Goal: Task Accomplishment & Management: Complete application form

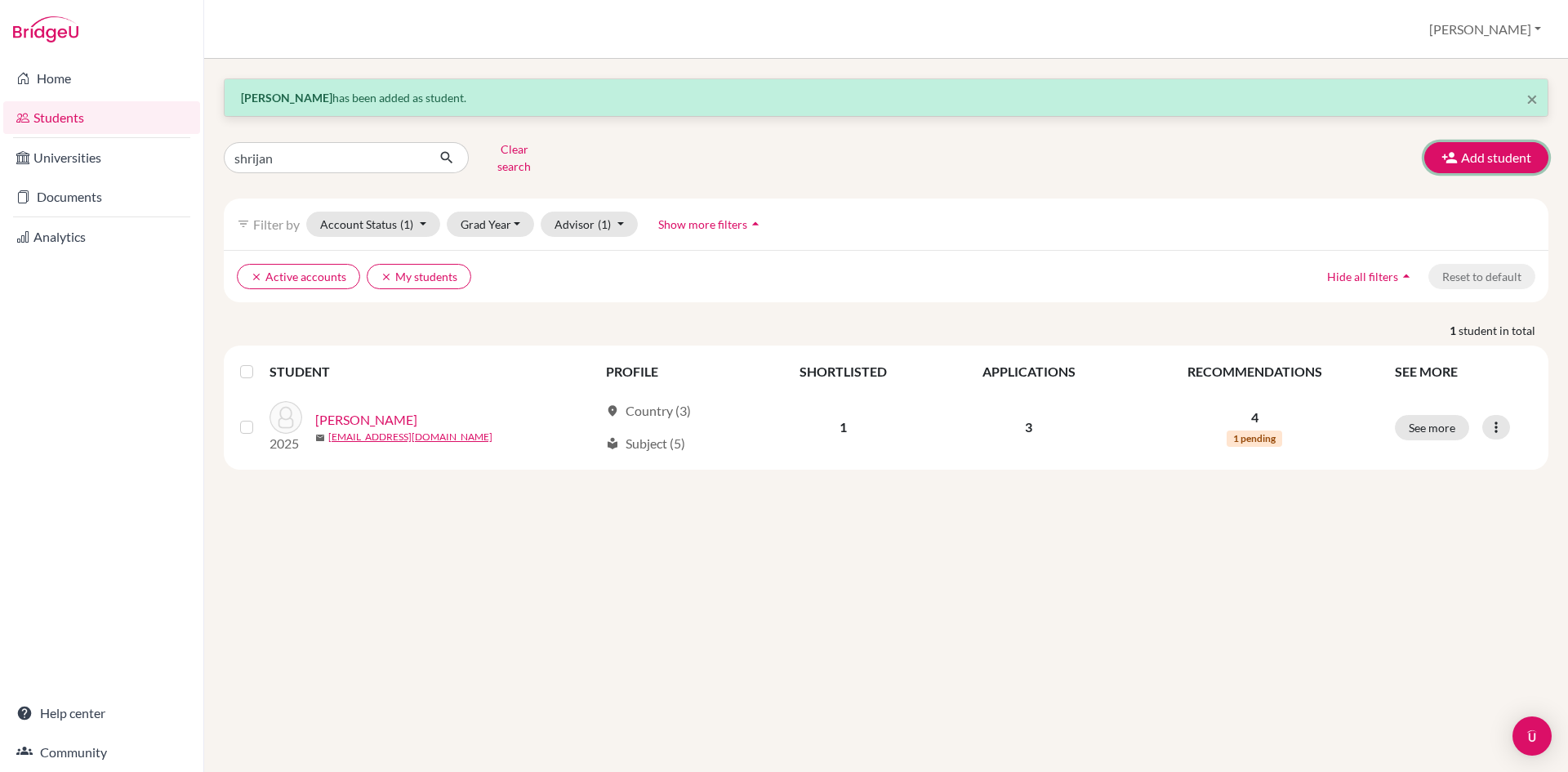
click at [1480, 152] on button "Add student" at bounding box center [1486, 158] width 124 height 31
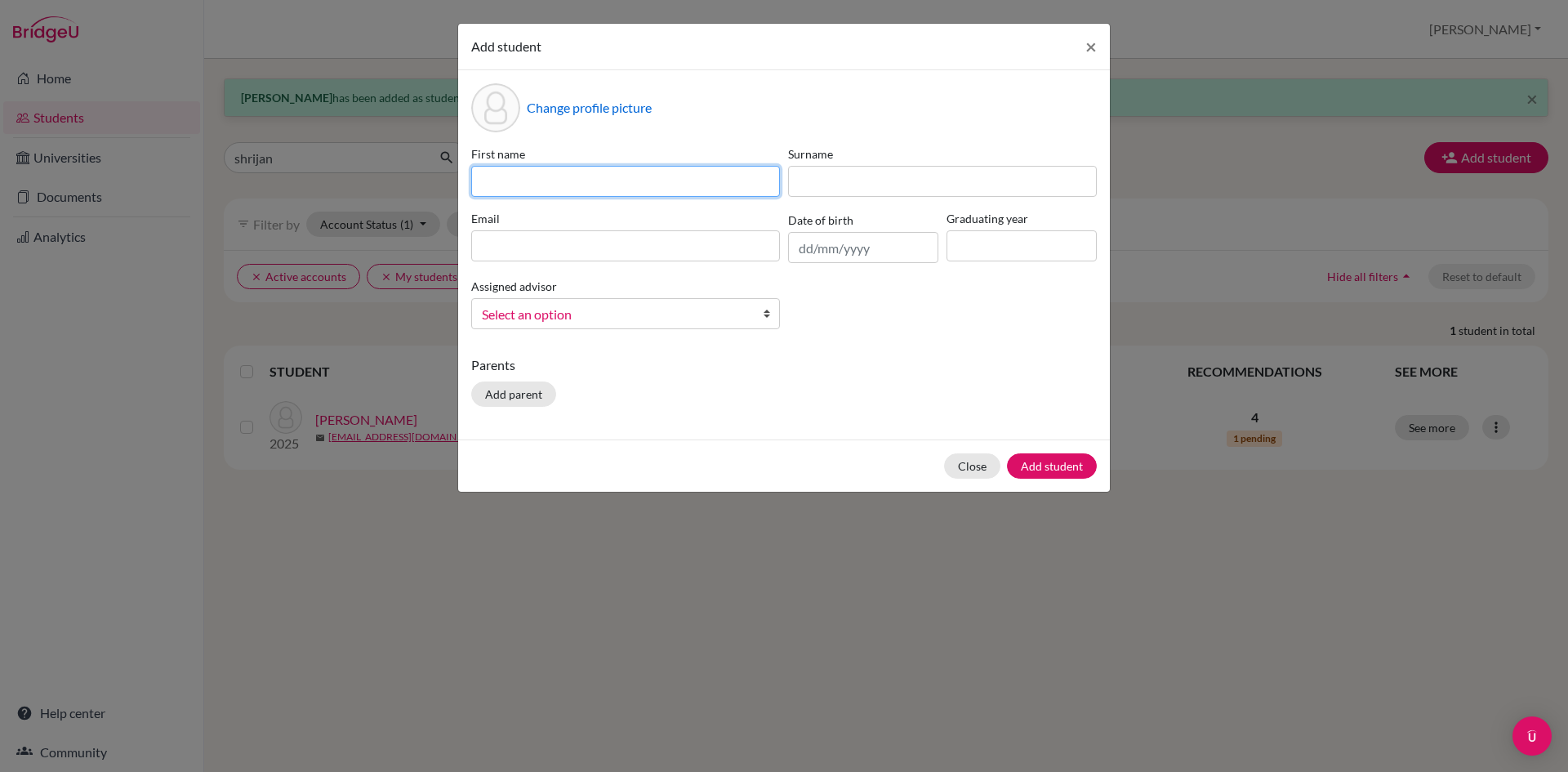
click at [567, 183] on input at bounding box center [625, 182] width 308 height 31
type input "[PERSON_NAME]"
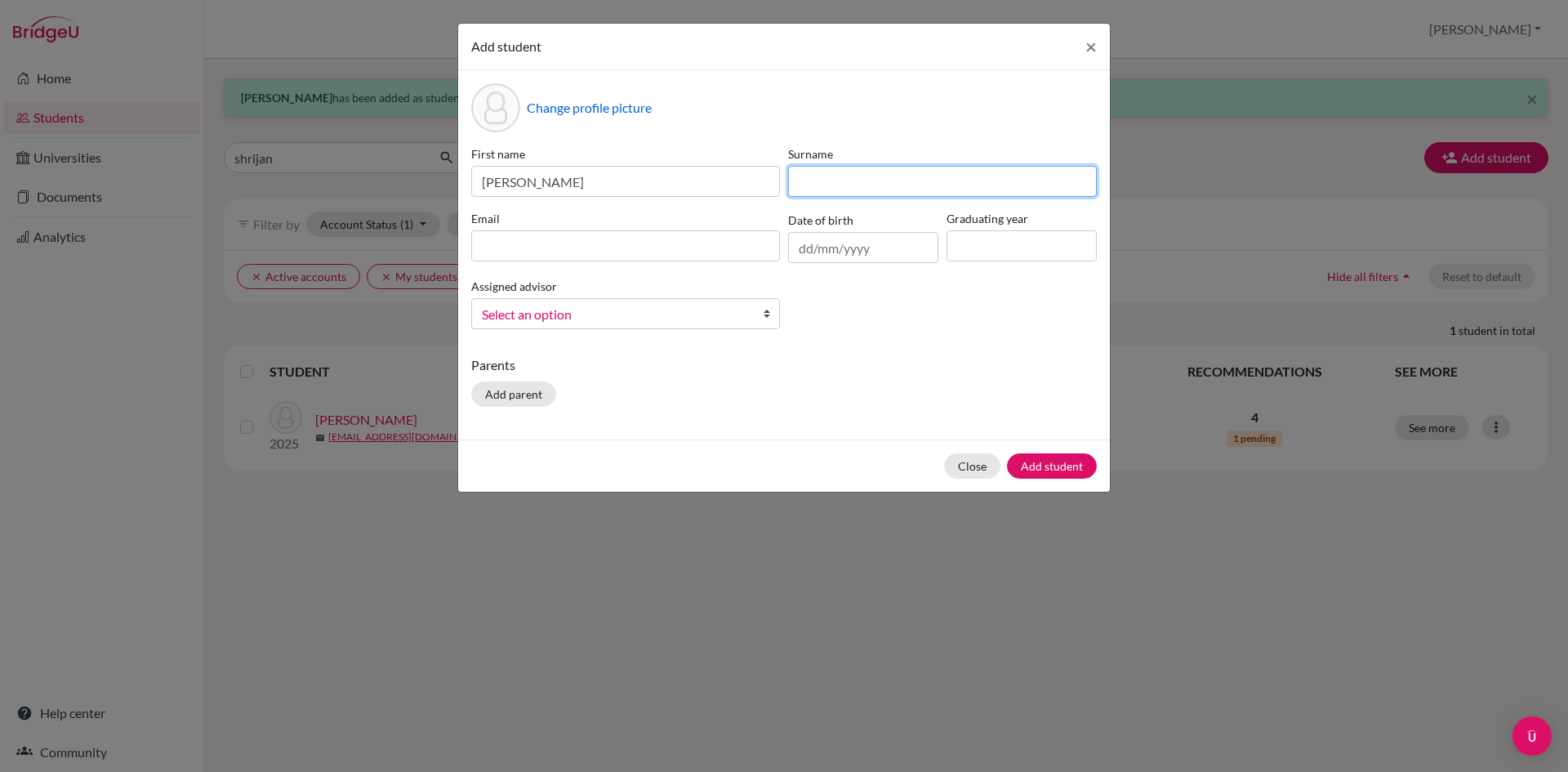
click at [852, 177] on input at bounding box center [941, 182] width 308 height 31
type input "[PERSON_NAME]"
click at [547, 244] on input at bounding box center [625, 246] width 308 height 31
paste input "[EMAIL_ADDRESS][DOMAIN_NAME]"
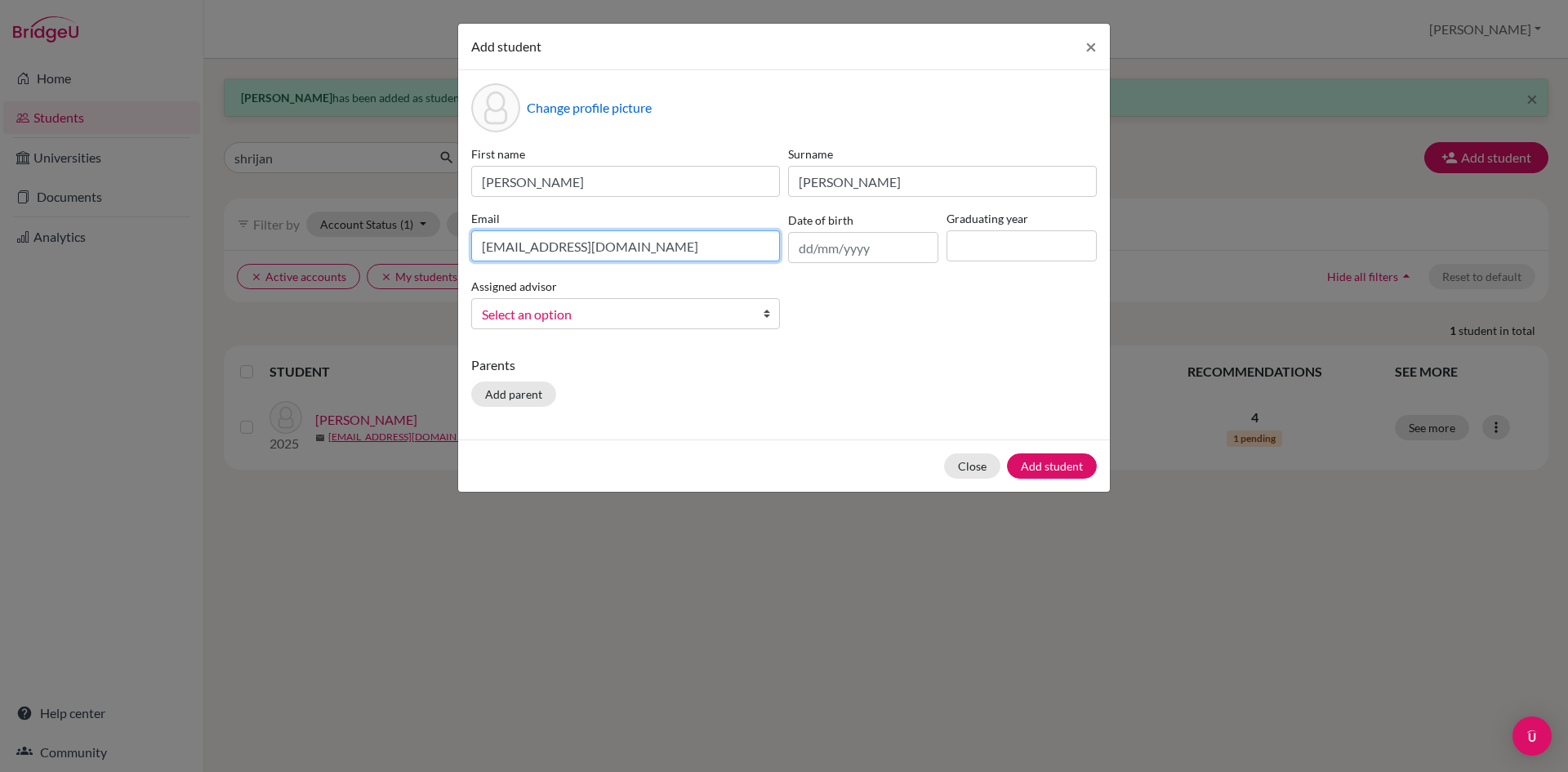
type input "[EMAIL_ADDRESS][DOMAIN_NAME]"
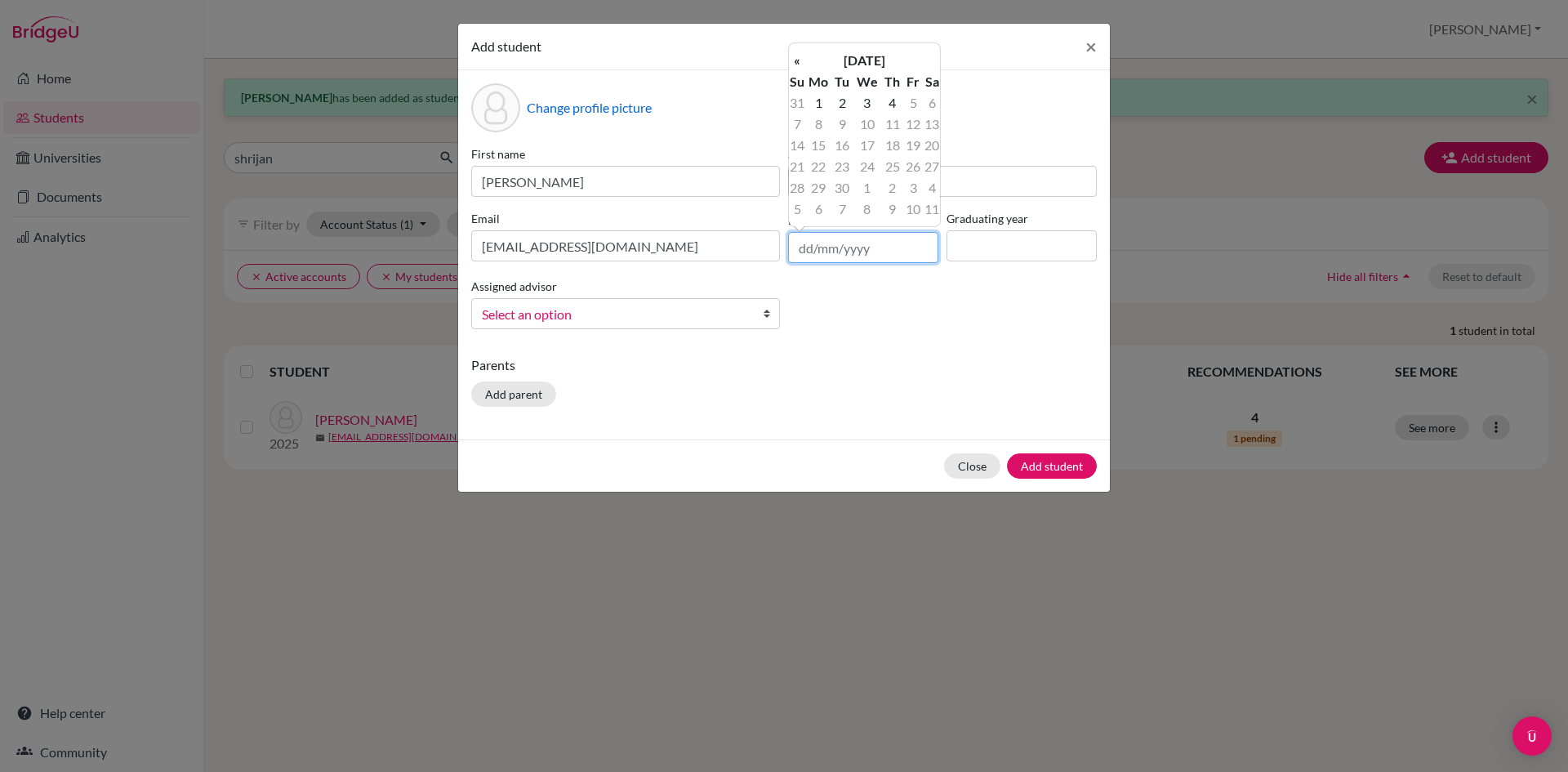
click at [816, 253] on input "text" at bounding box center [863, 247] width 150 height 31
type input "[DATE]"
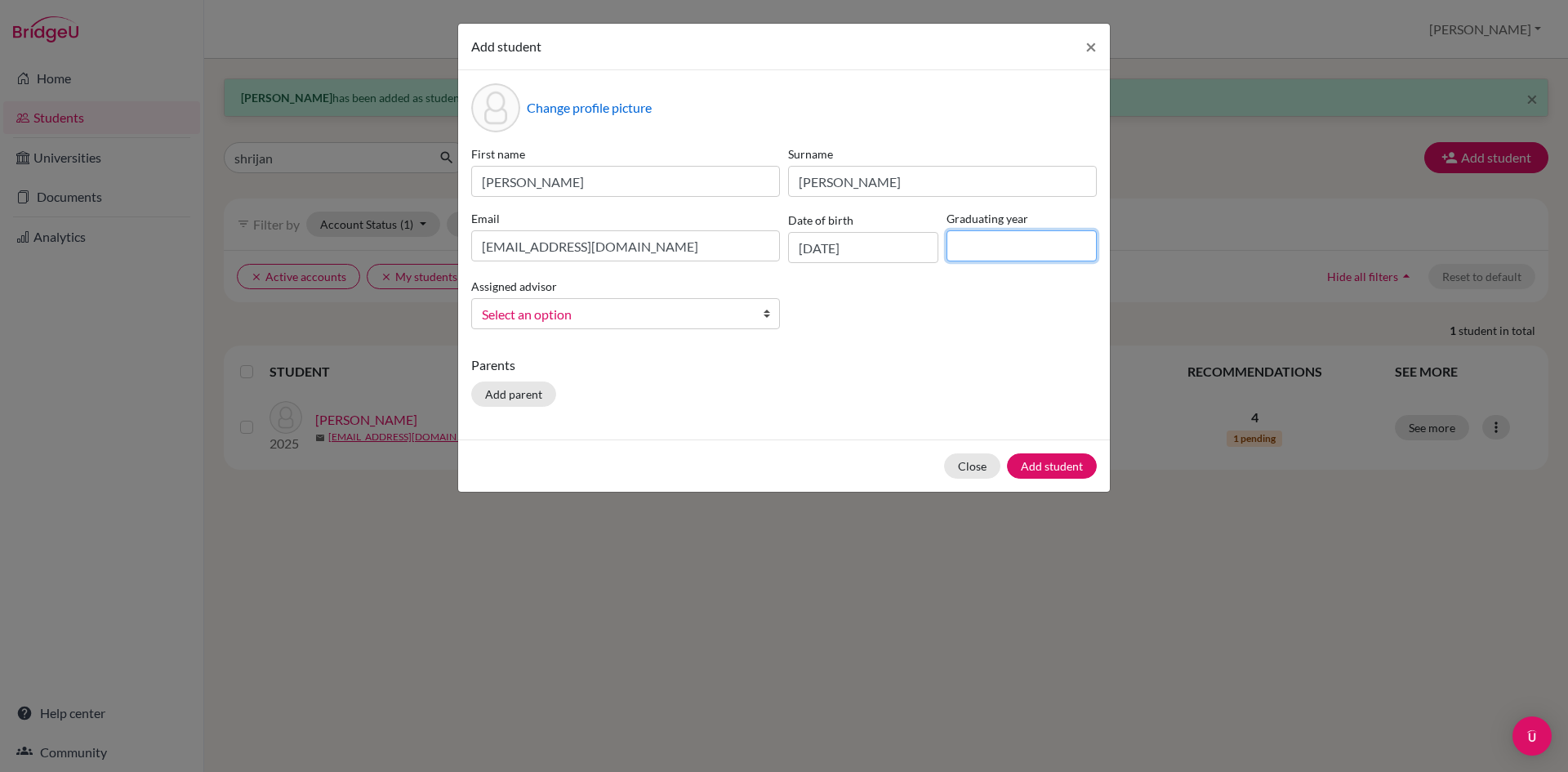
click at [978, 244] on input at bounding box center [1021, 246] width 150 height 31
click at [1026, 238] on input at bounding box center [1021, 246] width 150 height 31
type input "2025"
click at [588, 310] on span "Select an option" at bounding box center [615, 314] width 266 height 21
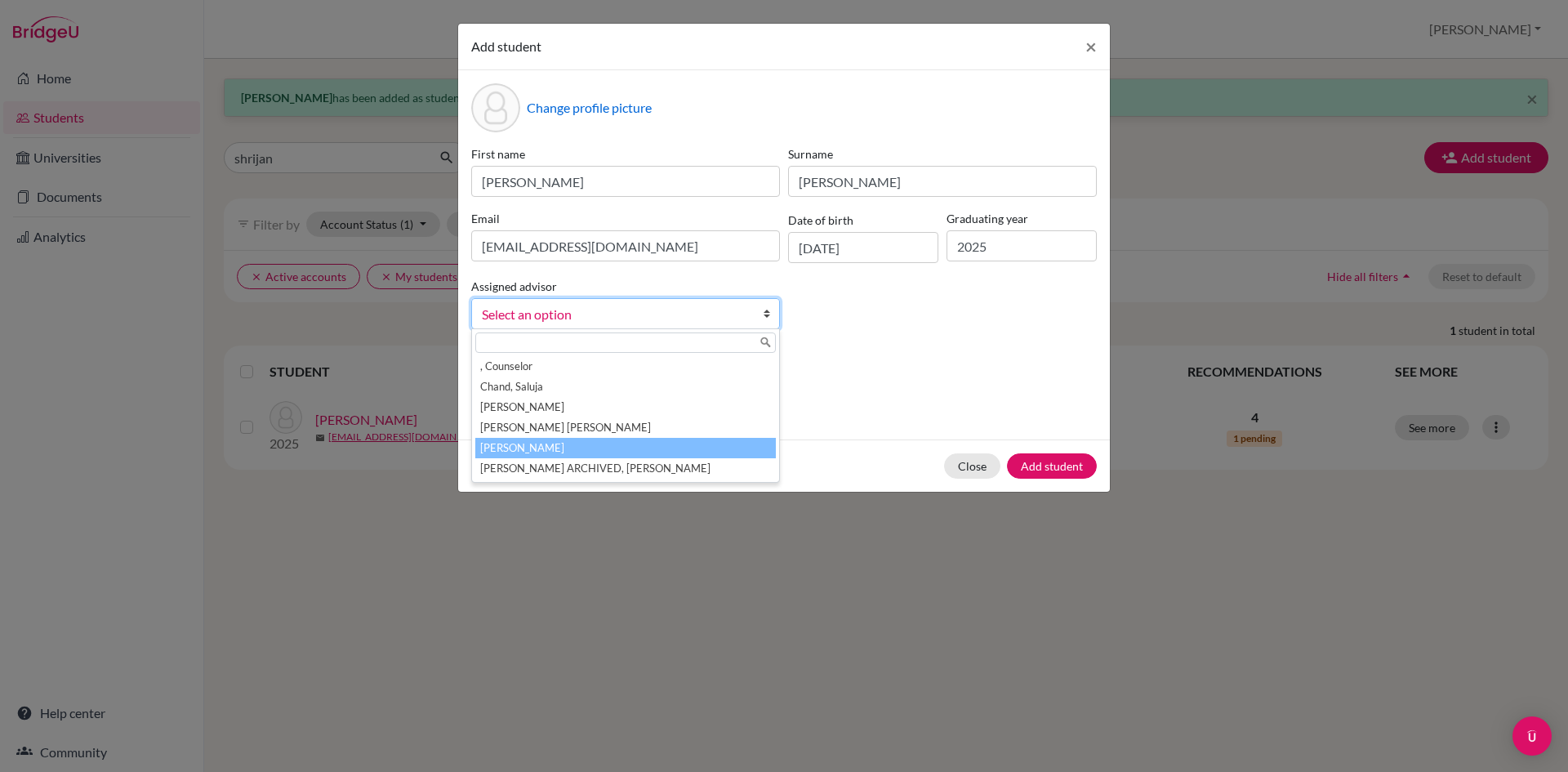
click at [564, 443] on li "[PERSON_NAME]" at bounding box center [626, 447] width 301 height 21
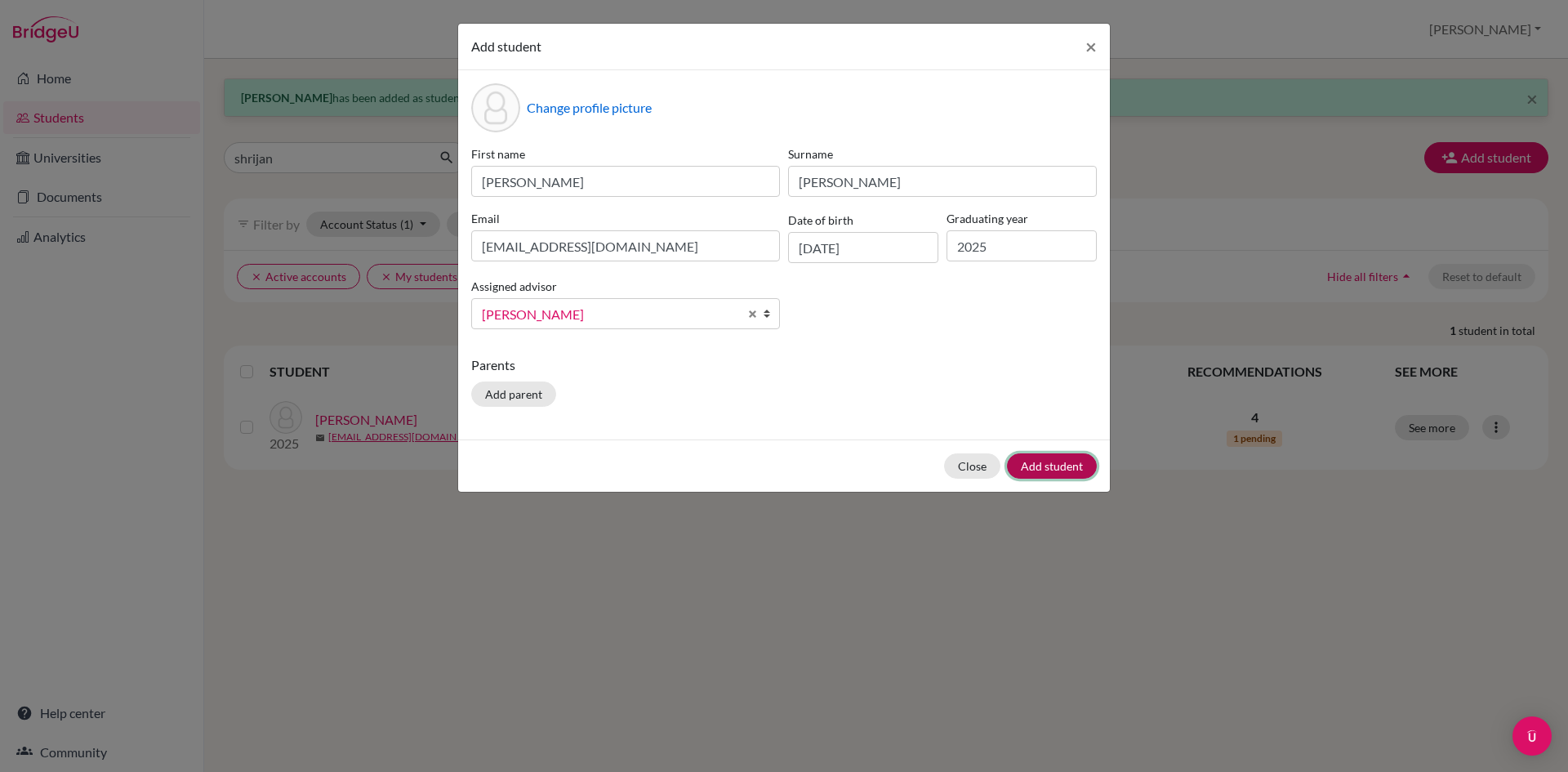
click at [1052, 469] on button "Add student" at bounding box center [1052, 465] width 90 height 25
